Goal: Task Accomplishment & Management: Manage account settings

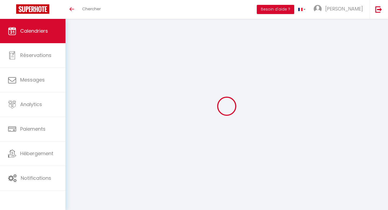
select select
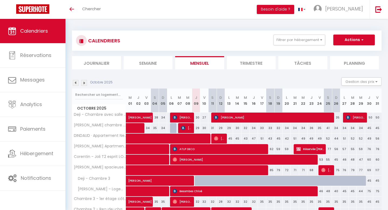
scroll to position [73, 0]
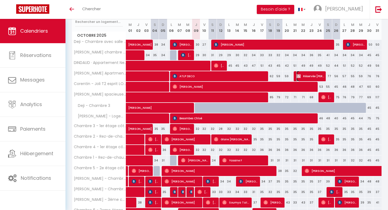
click at [308, 75] on span "Réservée [PERSON_NAME]" at bounding box center [311, 76] width 28 height 10
select select "OK"
select select "KO"
select select "0"
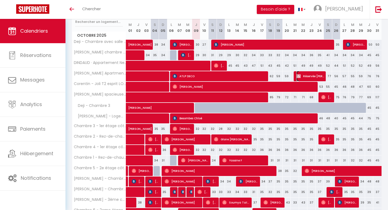
select select "1"
select select
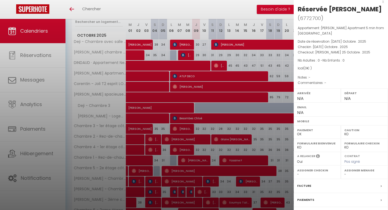
scroll to position [96, 0]
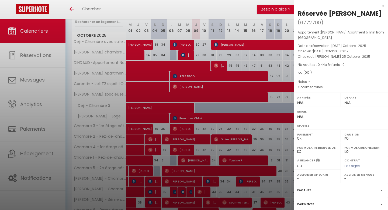
click at [384, 5] on div "x" at bounding box center [339, 6] width 90 height 6
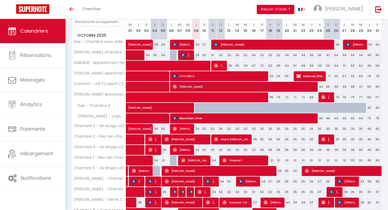
click at [329, 76] on div "77" at bounding box center [328, 76] width 8 height 10
type input "77"
type input "[PERSON_NAME] 25 Octobre 2025"
type input "Dim 26 Octobre 2025"
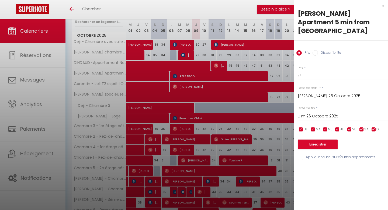
click at [383, 8] on div "x" at bounding box center [339, 6] width 90 height 6
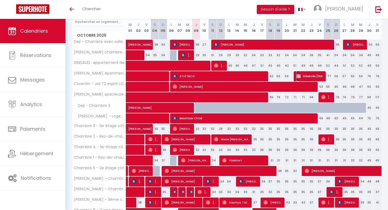
click at [306, 76] on span "Réservée [PERSON_NAME]" at bounding box center [311, 76] width 28 height 10
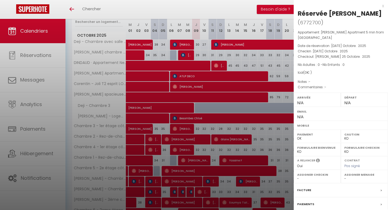
click at [383, 5] on div "x" at bounding box center [339, 6] width 90 height 6
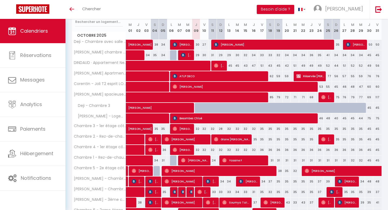
click at [328, 75] on div "77" at bounding box center [328, 76] width 8 height 10
type input "77"
type input "[PERSON_NAME] 25 Octobre 2025"
type input "Dim 26 Octobre 2025"
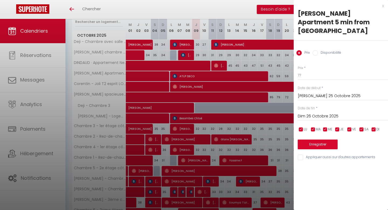
click at [316, 50] on input "Disponibilité" at bounding box center [315, 52] width 5 height 5
radio input "true"
radio input "false"
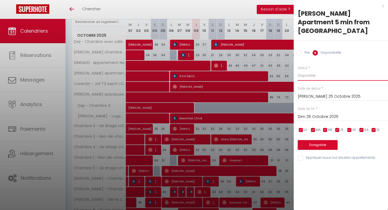
click at [313, 70] on select "Disponible Indisponible" at bounding box center [343, 75] width 90 height 10
select select "0"
click at [317, 140] on button "Enregistrer" at bounding box center [318, 145] width 40 height 10
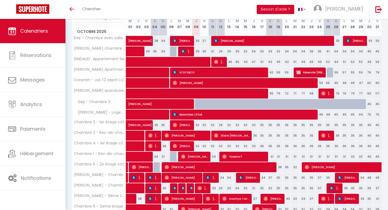
scroll to position [98, 0]
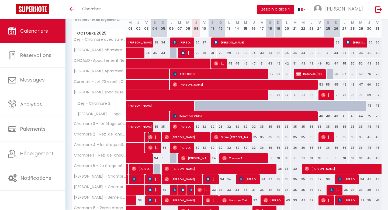
click at [157, 136] on span "[PERSON_NAME] [PERSON_NAME]" at bounding box center [153, 137] width 11 height 10
select select "OK"
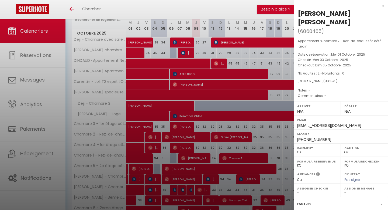
click at [383, 4] on div "x" at bounding box center [339, 6] width 90 height 6
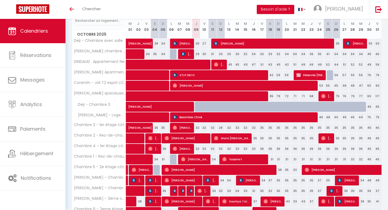
scroll to position [99, 0]
